Goal: Transaction & Acquisition: Purchase product/service

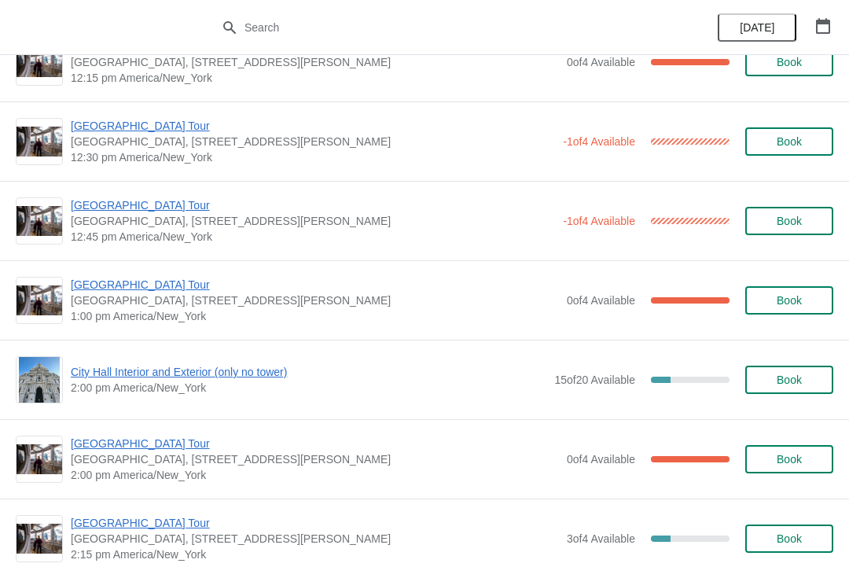
scroll to position [912, 0]
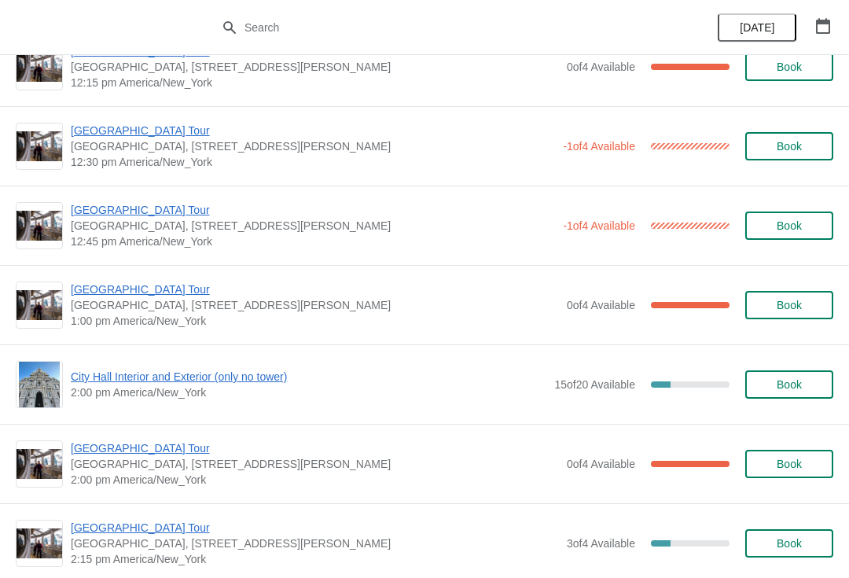
click at [139, 292] on span "[GEOGRAPHIC_DATA] Tour" at bounding box center [315, 289] width 488 height 16
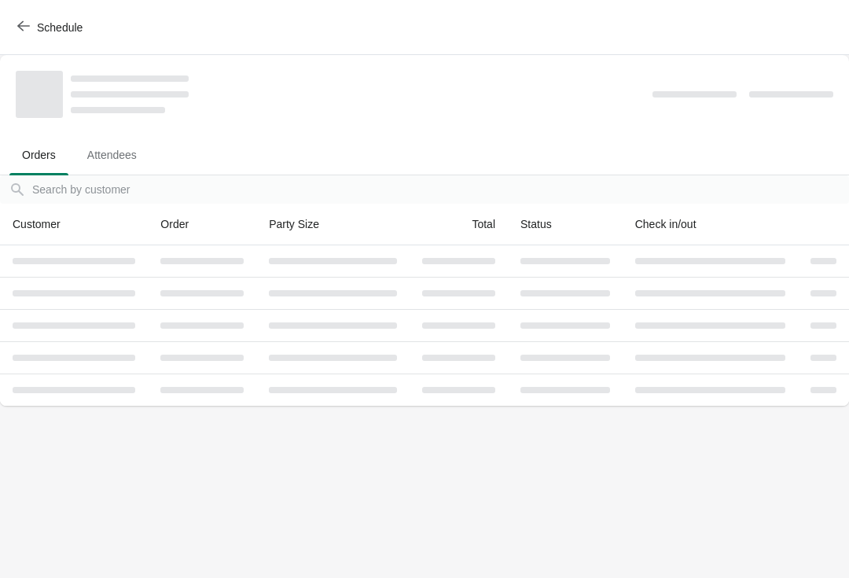
scroll to position [0, 0]
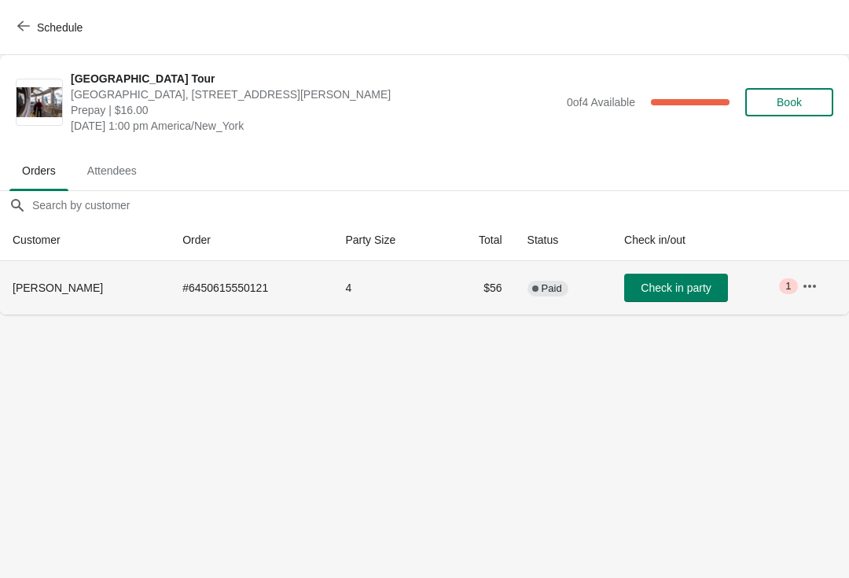
click at [633, 280] on button "Check in party" at bounding box center [676, 288] width 104 height 28
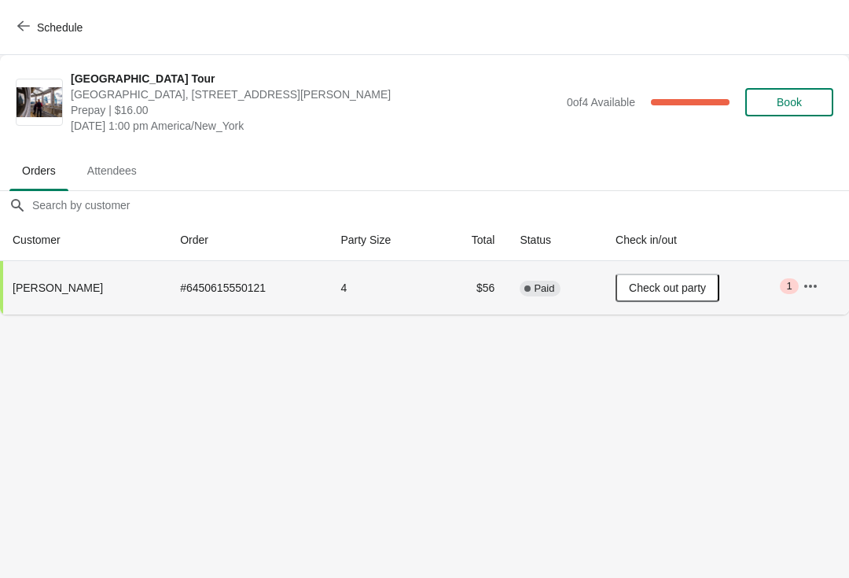
click at [37, 35] on button "Schedule" at bounding box center [51, 27] width 87 height 28
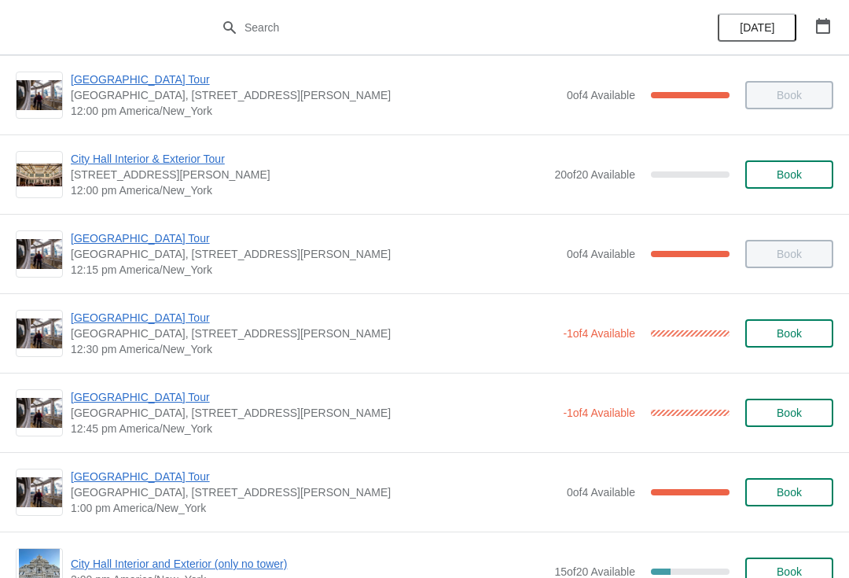
scroll to position [726, 0]
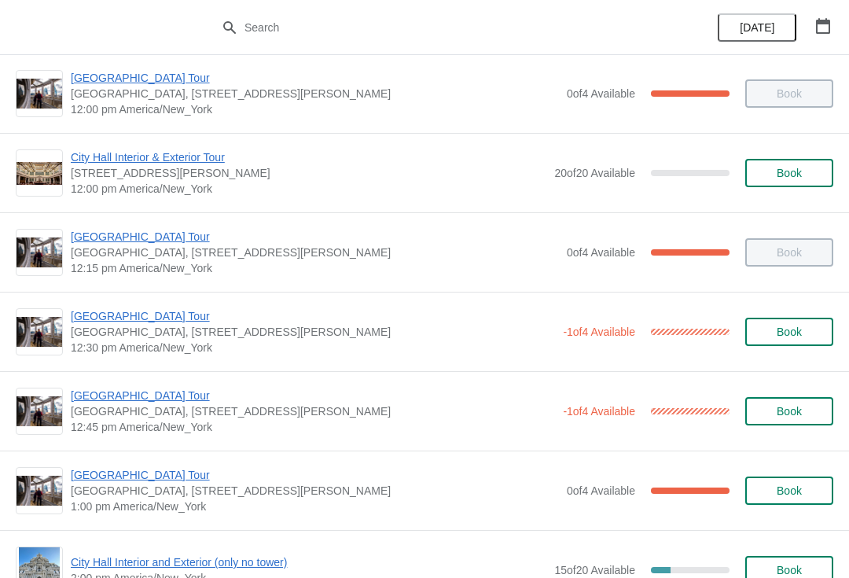
click at [145, 402] on span "[GEOGRAPHIC_DATA] Tour" at bounding box center [313, 396] width 484 height 16
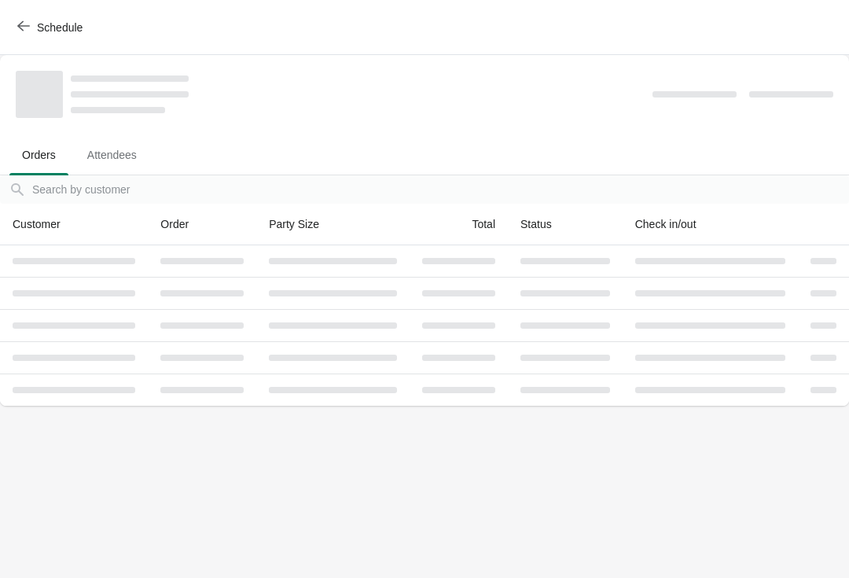
scroll to position [0, 0]
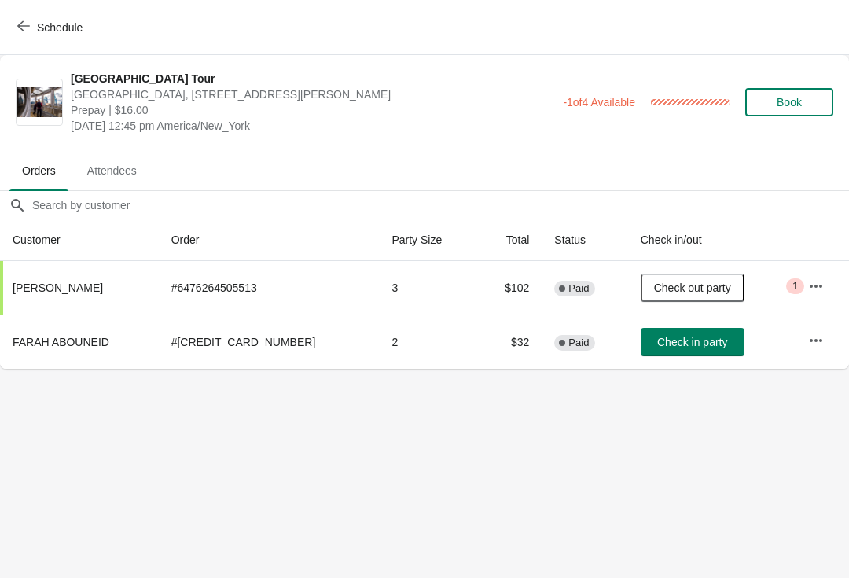
click at [698, 351] on button "Check in party" at bounding box center [693, 342] width 104 height 28
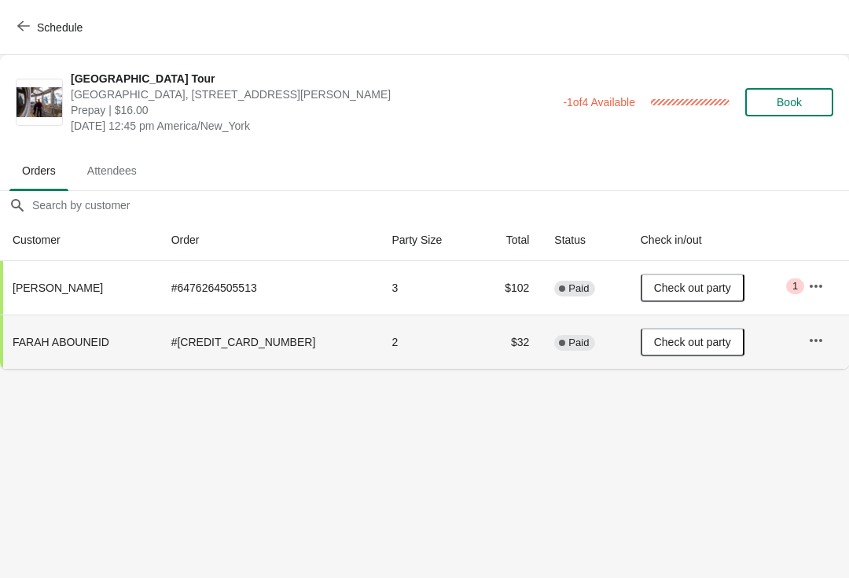
click at [22, 19] on button "Schedule" at bounding box center [51, 27] width 87 height 28
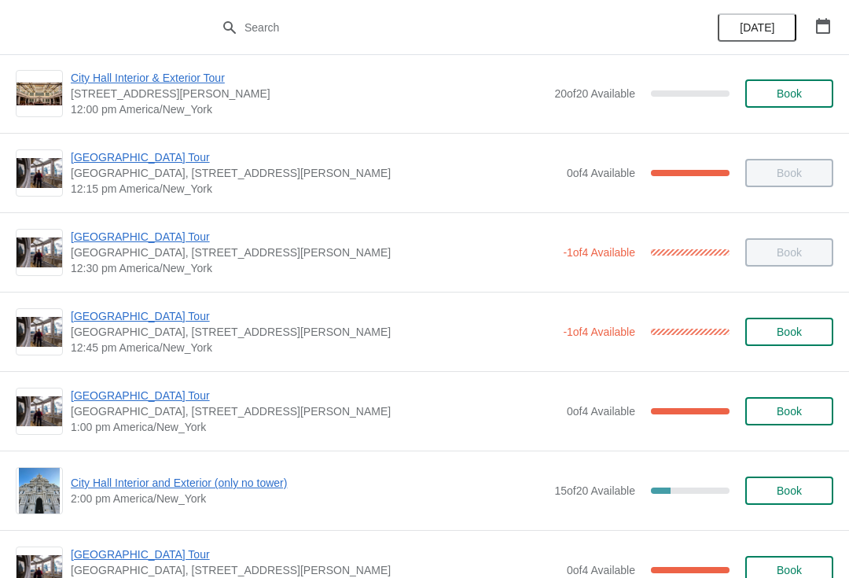
scroll to position [924, 0]
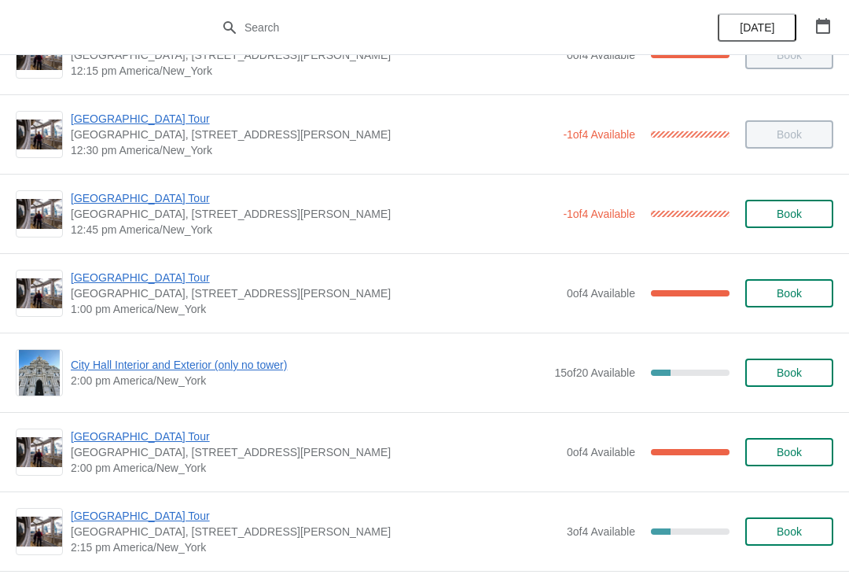
click at [138, 274] on span "[GEOGRAPHIC_DATA] Tour" at bounding box center [315, 278] width 488 height 16
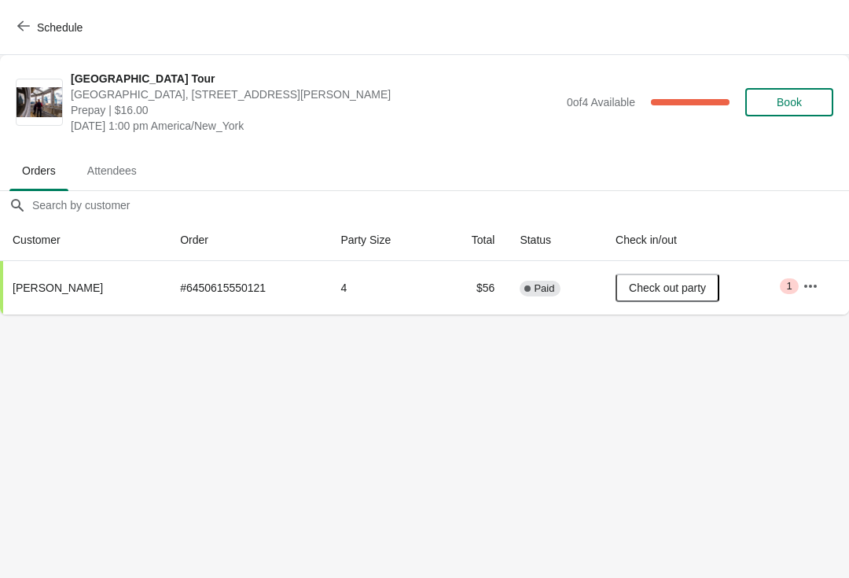
scroll to position [0, 0]
click at [13, 23] on button "Schedule" at bounding box center [51, 27] width 87 height 28
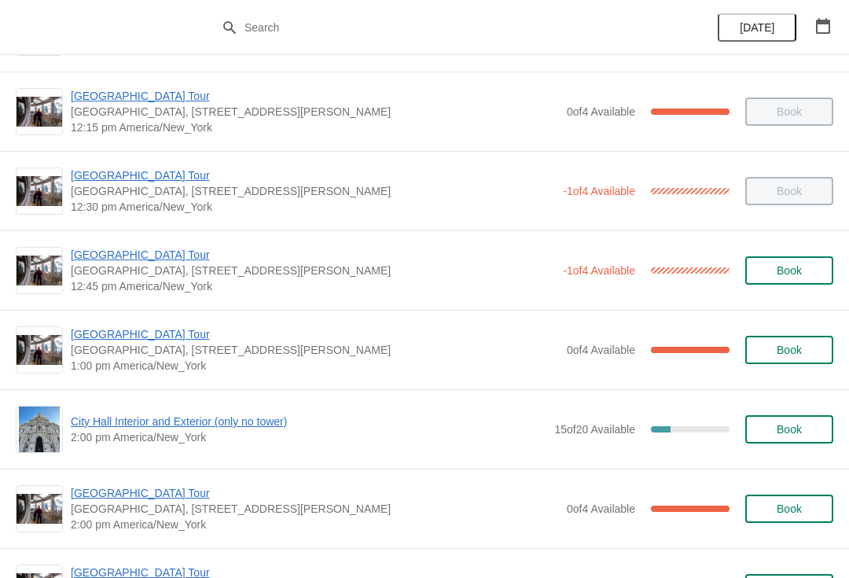
scroll to position [870, 0]
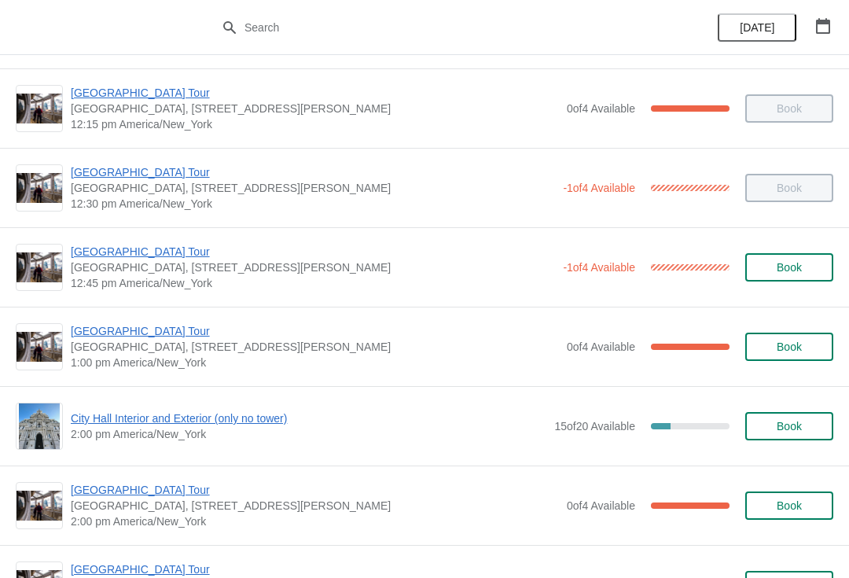
click at [121, 334] on span "[GEOGRAPHIC_DATA] Tour" at bounding box center [315, 331] width 488 height 16
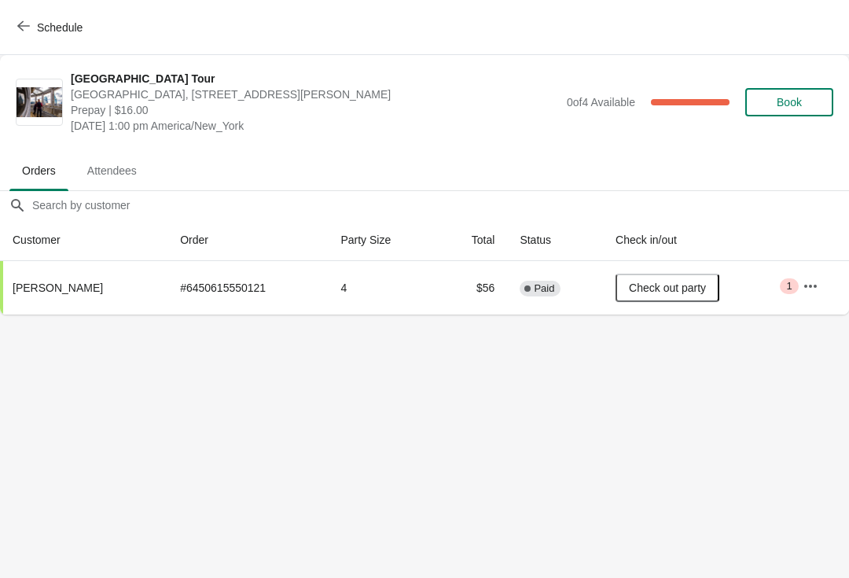
scroll to position [0, 0]
click at [789, 102] on span "Book" at bounding box center [789, 102] width 25 height 13
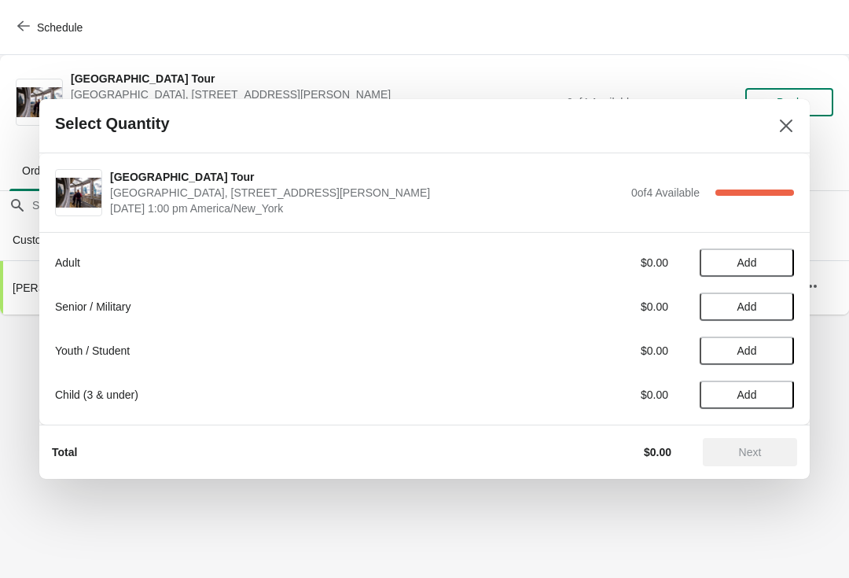
click at [747, 257] on span "Add" at bounding box center [747, 262] width 20 height 13
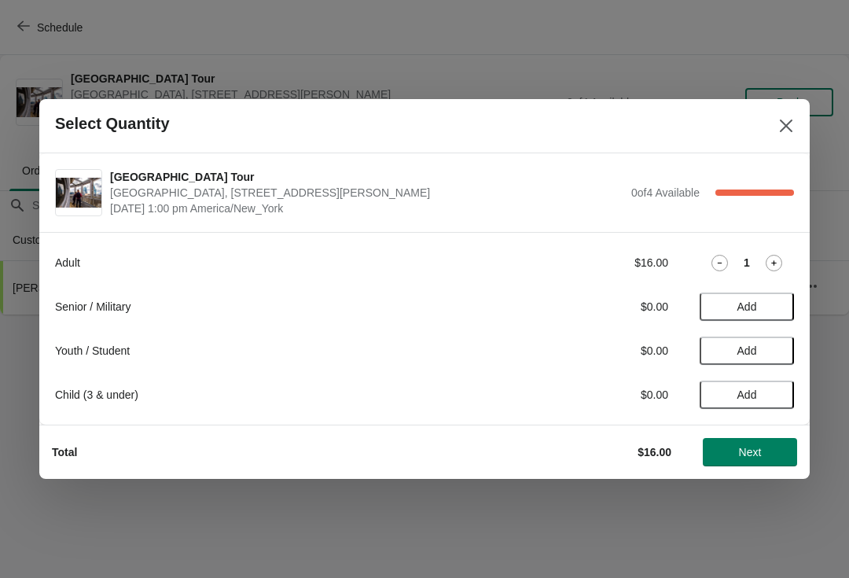
click at [756, 356] on span "Add" at bounding box center [747, 350] width 20 height 13
click at [757, 450] on span "Next" at bounding box center [750, 452] width 23 height 13
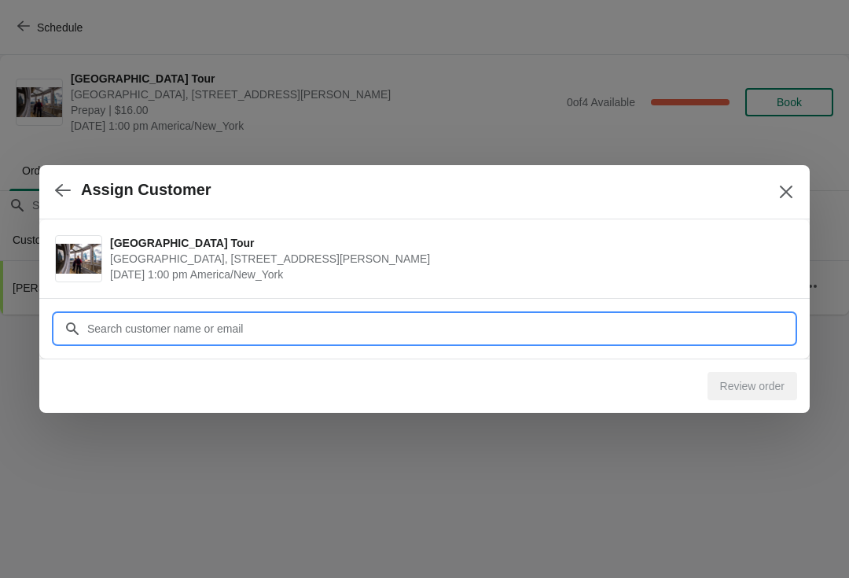
click at [123, 322] on input "Customer" at bounding box center [439, 328] width 707 height 28
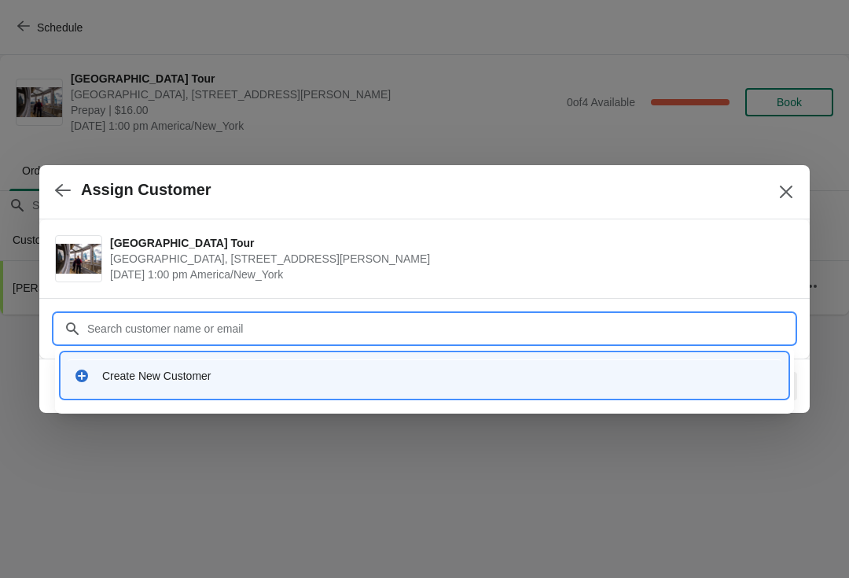
click at [141, 373] on div "Create New Customer" at bounding box center [438, 376] width 673 height 16
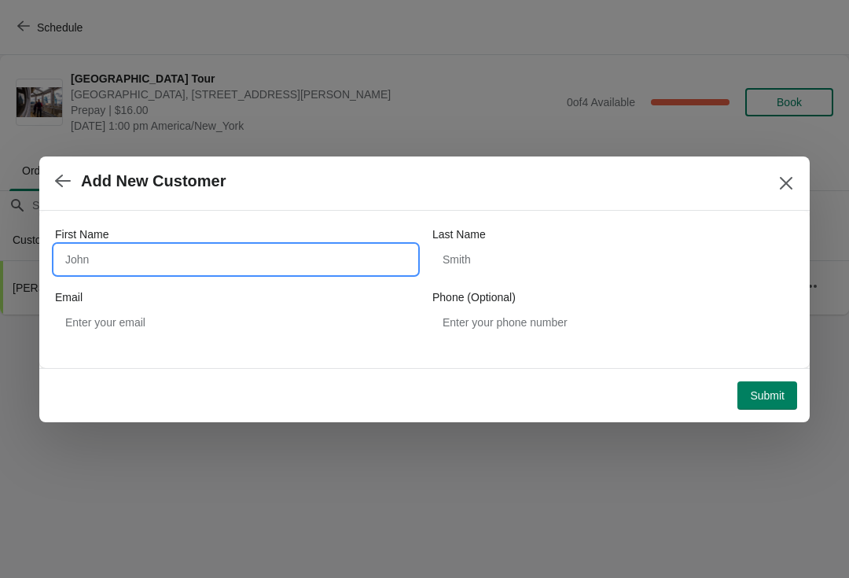
click at [97, 255] on input "First Name" at bounding box center [236, 259] width 362 height 28
type input "[PERSON_NAME]"
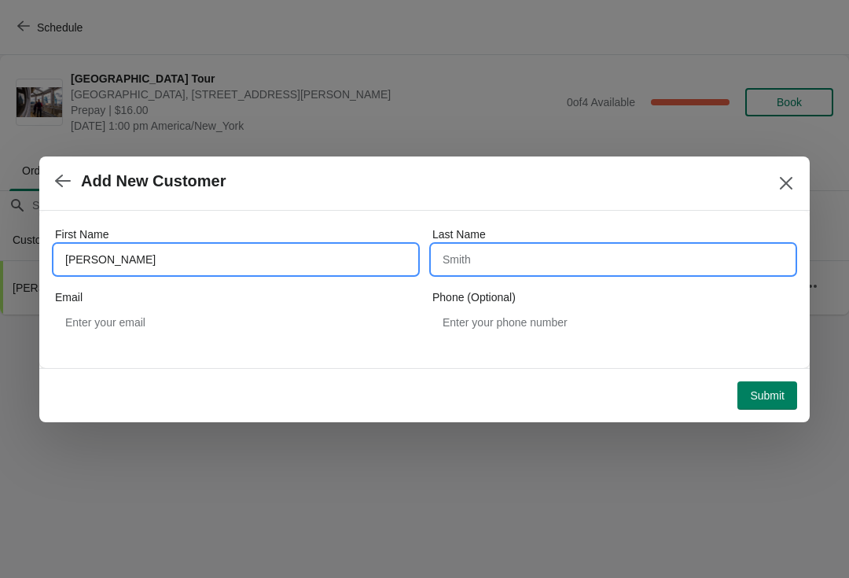
click at [484, 256] on input "Last Name" at bounding box center [613, 259] width 362 height 28
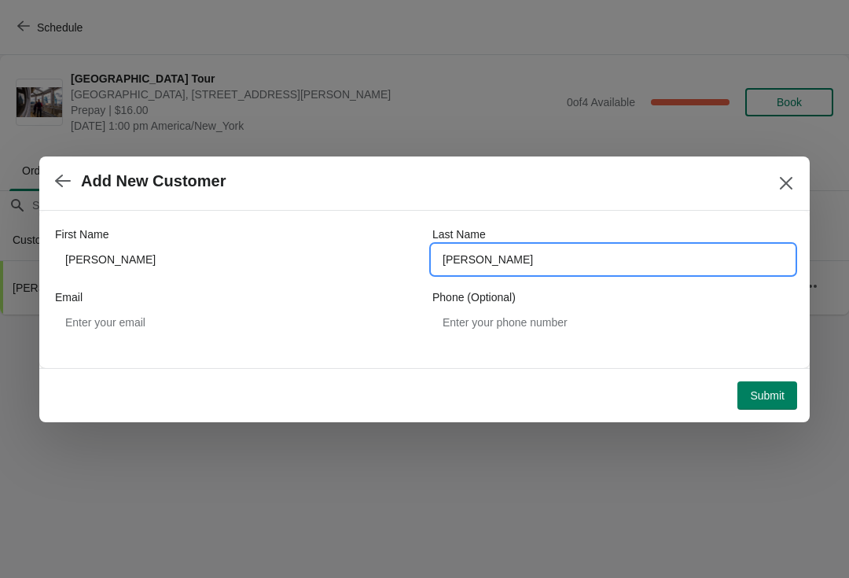
type input "[PERSON_NAME]"
click at [773, 398] on span "Submit" at bounding box center [767, 395] width 35 height 13
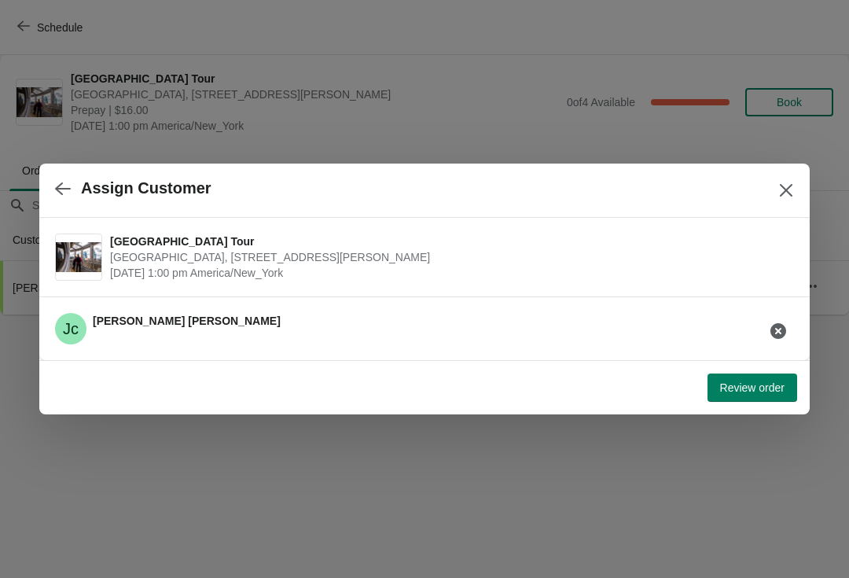
click at [753, 386] on span "Review order" at bounding box center [752, 387] width 64 height 13
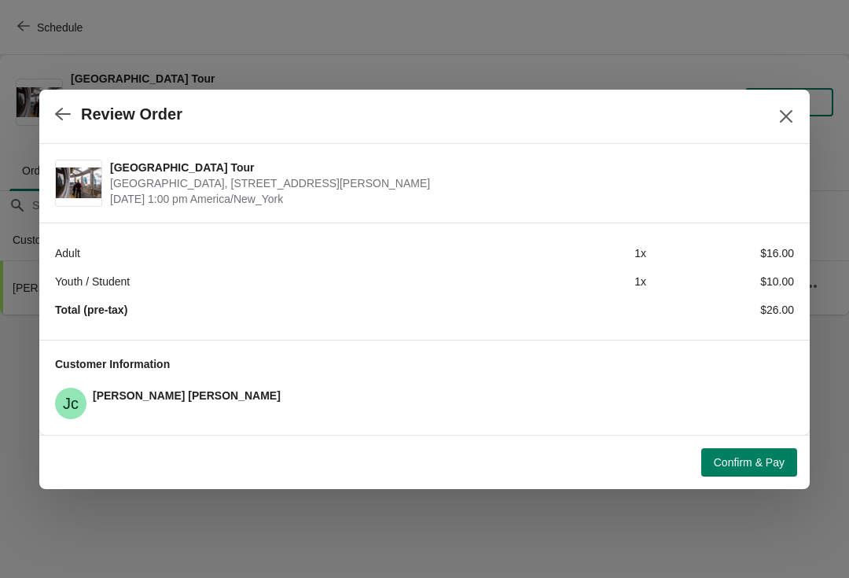
click at [743, 449] on button "Confirm & Pay" at bounding box center [749, 462] width 96 height 28
